Goal: Check status: Check status

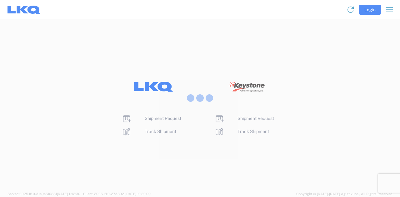
click at [257, 131] on div at bounding box center [200, 98] width 400 height 197
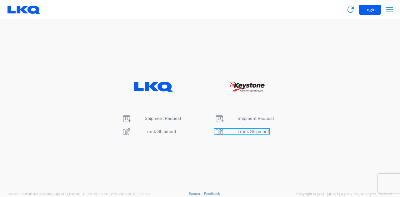
click at [246, 130] on span "Track Shipment" at bounding box center [253, 131] width 32 height 5
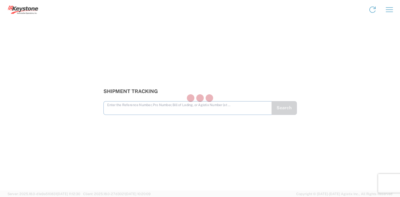
click at [179, 109] on div at bounding box center [200, 98] width 400 height 197
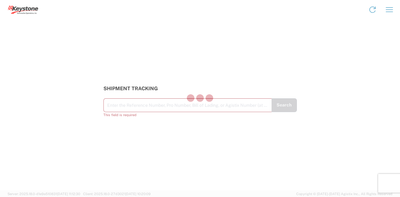
click at [177, 105] on div at bounding box center [200, 98] width 400 height 197
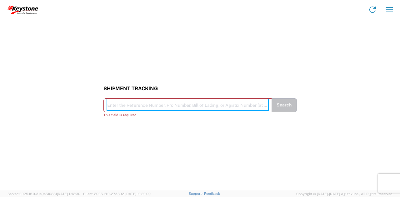
click at [159, 105] on input "text" at bounding box center [187, 104] width 161 height 11
paste input "56781853"
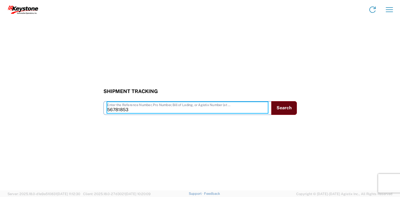
type input "56781853"
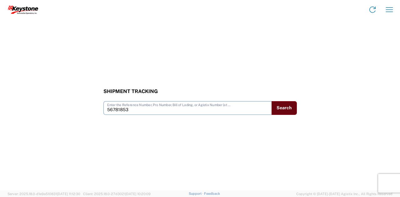
click at [279, 108] on button "Search" at bounding box center [283, 108] width 25 height 14
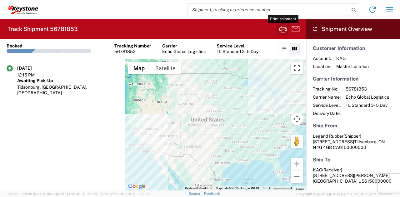
click at [281, 28] on icon "button" at bounding box center [283, 29] width 10 height 10
